Goal: Register for event/course

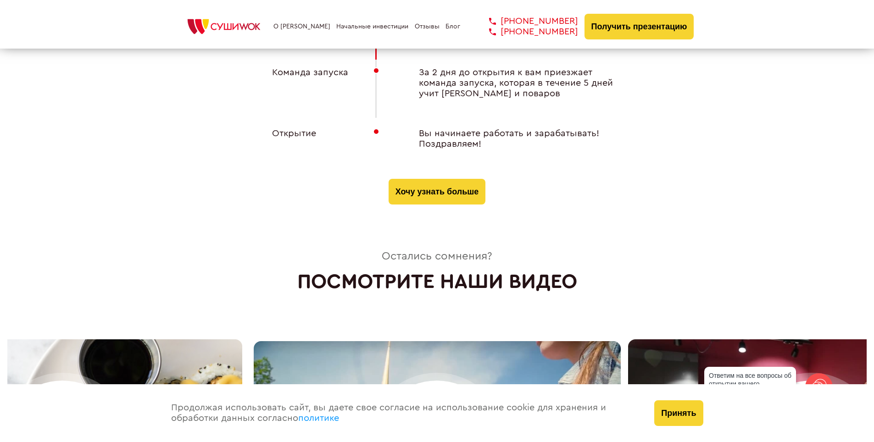
scroll to position [3852, 0]
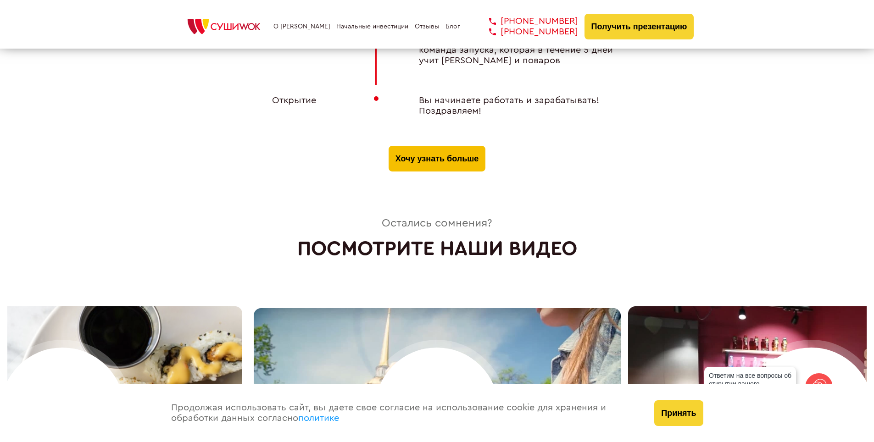
click at [414, 160] on button "Хочу узнать больше" at bounding box center [436, 159] width 97 height 26
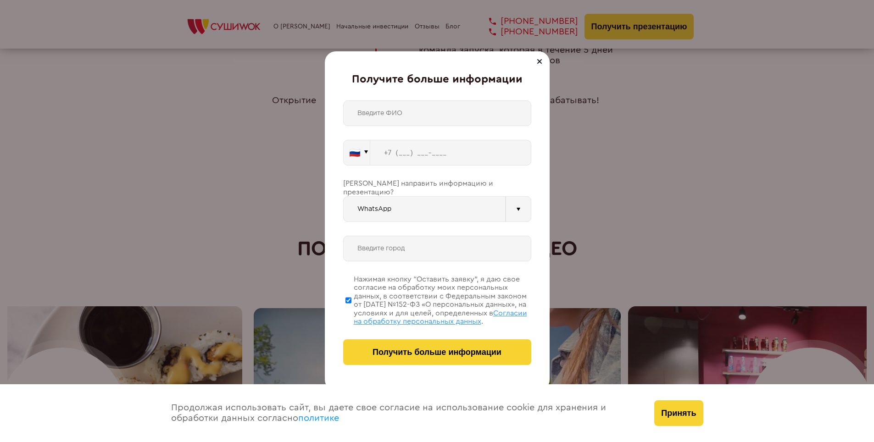
click at [428, 111] on input "text" at bounding box center [437, 113] width 188 height 26
type input "[PERSON_NAME]"
click at [401, 152] on input "tel" at bounding box center [450, 153] width 161 height 26
type input "[PHONE_NUMBER]"
click at [450, 199] on input "WhatsApp" at bounding box center [424, 209] width 162 height 26
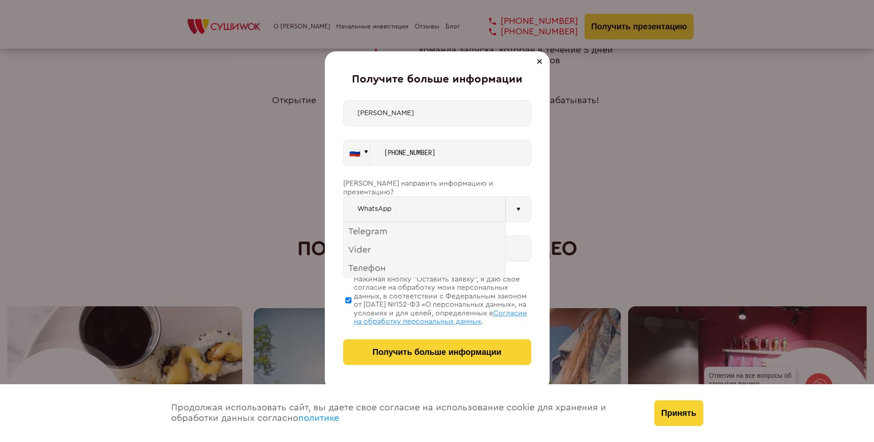
click at [450, 200] on input "WhatsApp" at bounding box center [424, 209] width 162 height 26
click at [436, 240] on input "text" at bounding box center [437, 249] width 188 height 26
type input "г. [GEOGRAPHIC_DATA]"
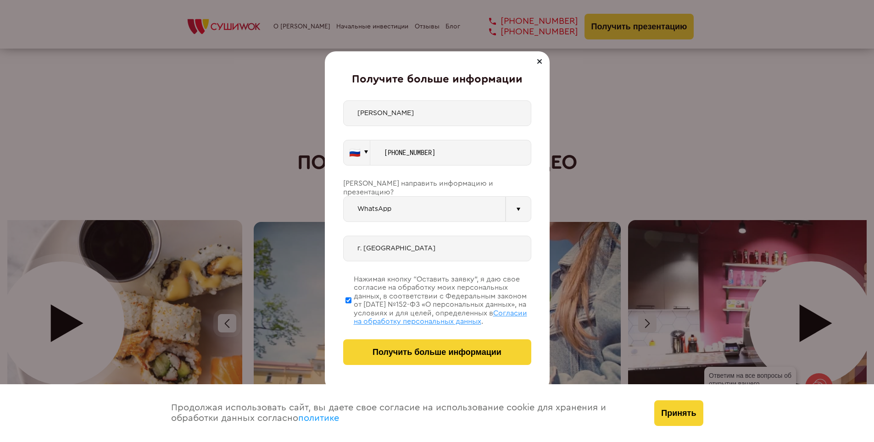
scroll to position [3943, 0]
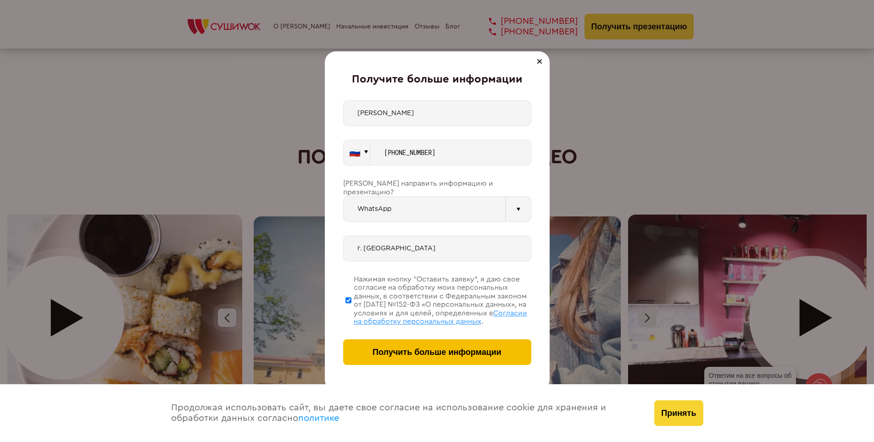
click at [466, 360] on button "Получить больше информации" at bounding box center [437, 352] width 188 height 26
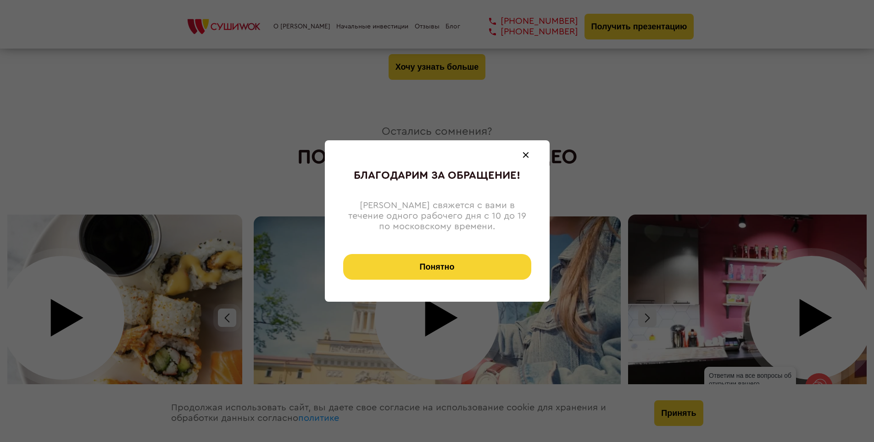
click at [432, 267] on button "Понятно" at bounding box center [437, 267] width 188 height 26
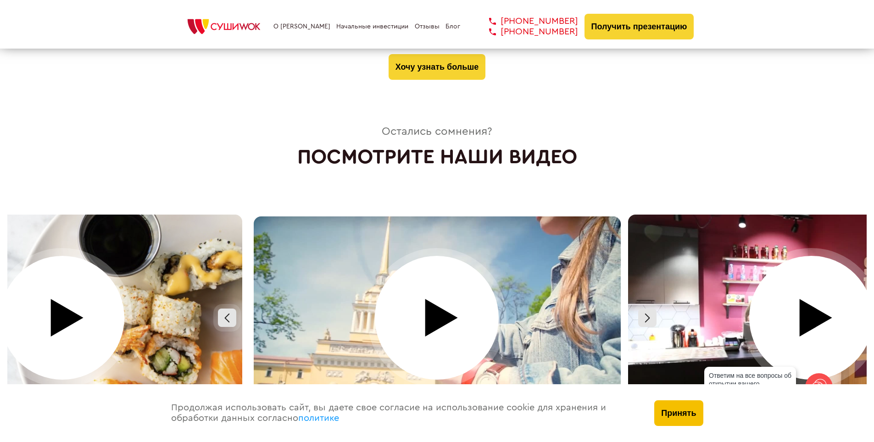
click at [686, 420] on button "Принять" at bounding box center [678, 413] width 49 height 26
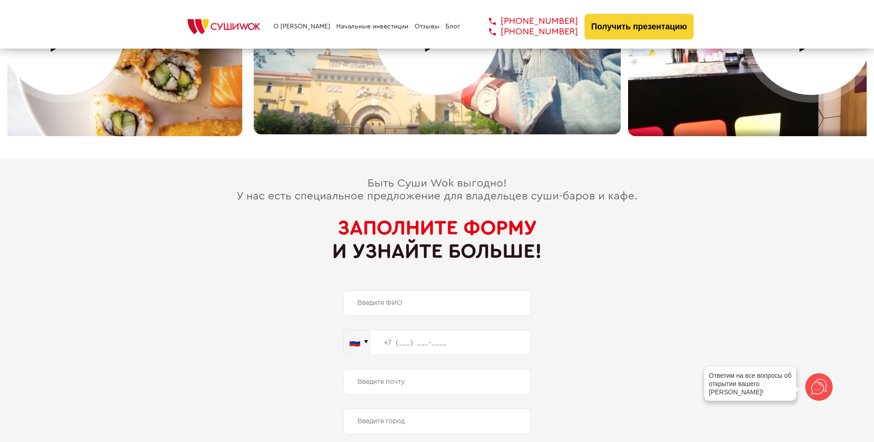
scroll to position [4264, 0]
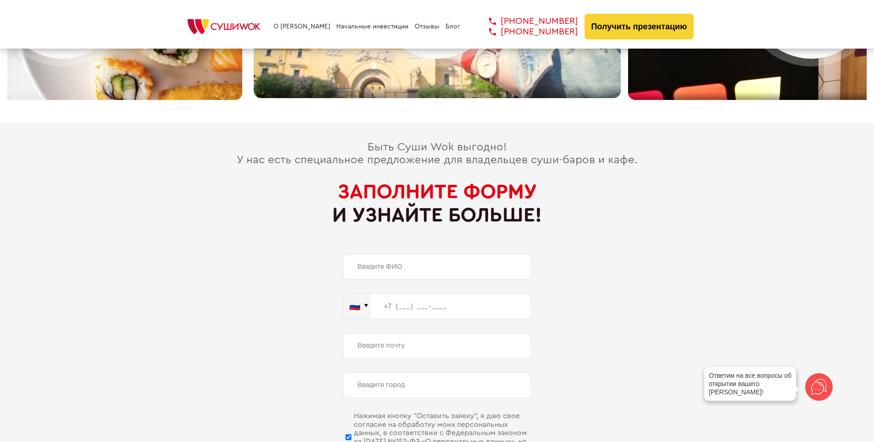
click at [144, 20] on div "О франшизе Начальные инвестиции Отзывы Блог [PHONE_NUMBER] [PHONE_NUMBER] [PHON…" at bounding box center [437, 24] width 874 height 49
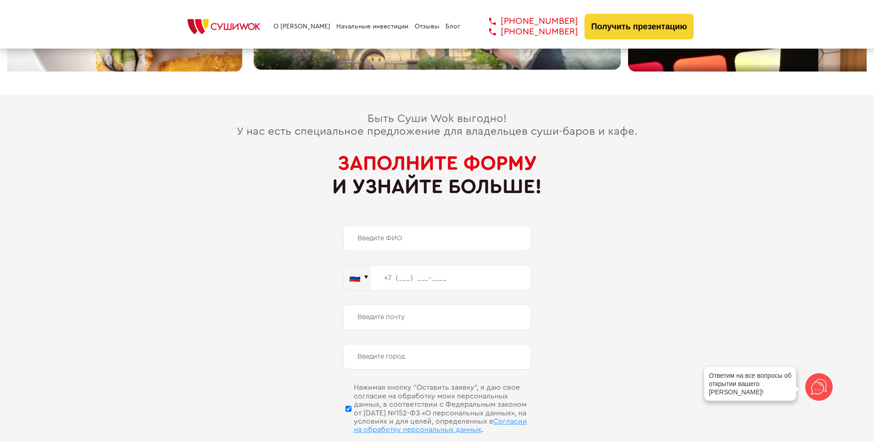
scroll to position [4259, 0]
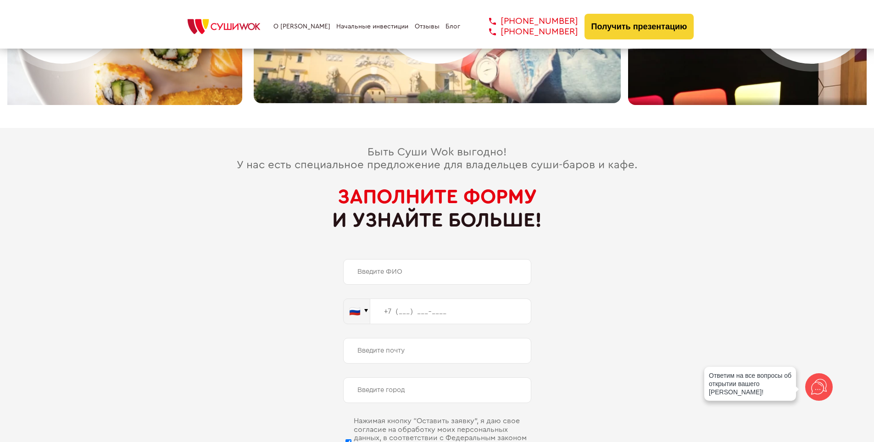
click at [221, 27] on img at bounding box center [223, 27] width 87 height 20
